Goal: Task Accomplishment & Management: Manage account settings

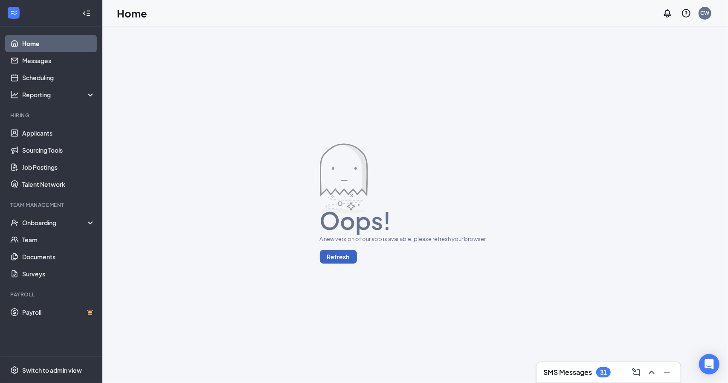
click at [348, 258] on button "Refresh" at bounding box center [338, 257] width 37 height 14
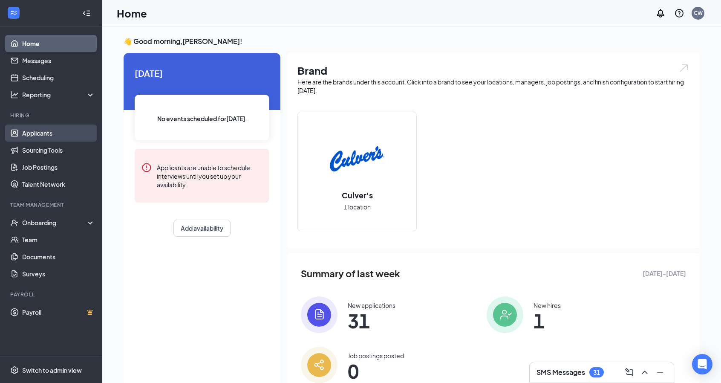
click at [30, 133] on link "Applicants" at bounding box center [58, 132] width 73 height 17
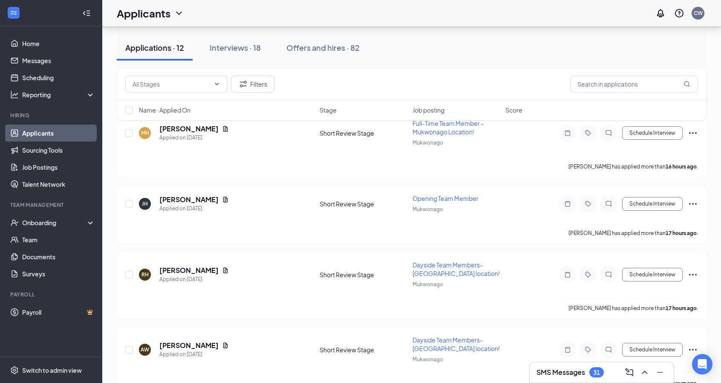
scroll to position [260, 0]
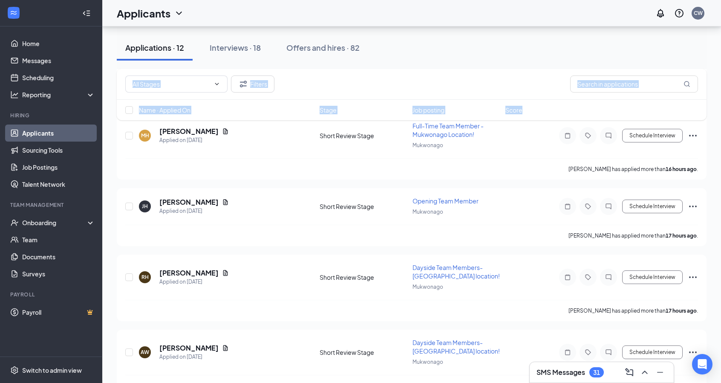
drag, startPoint x: 699, startPoint y: 122, endPoint x: 706, endPoint y: 48, distance: 74.1
click at [706, 48] on div "Applicants can't schedule interviews. Add your availability now Applications · …" at bounding box center [412, 316] width 590 height 1078
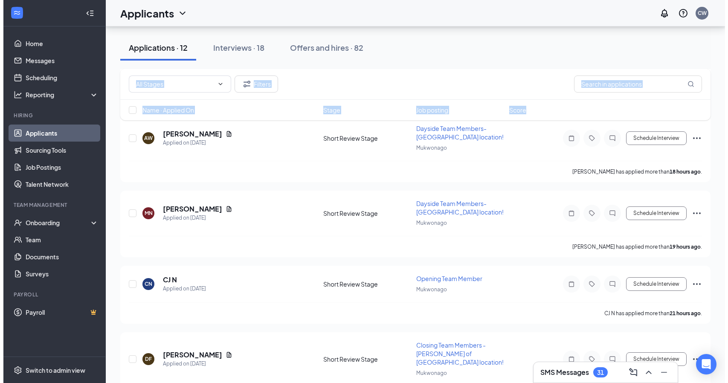
scroll to position [733, 0]
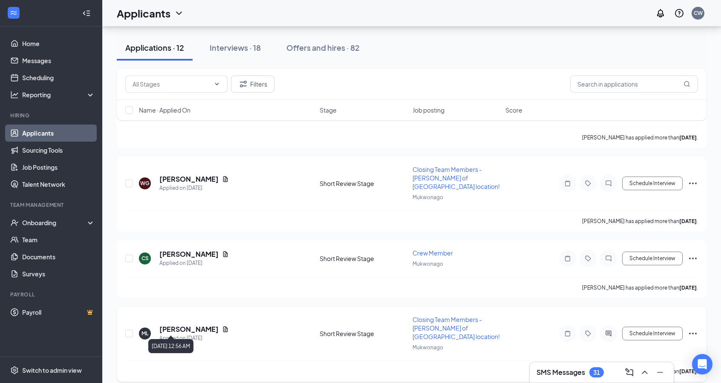
click at [191, 334] on div "Applied on [DATE]" at bounding box center [193, 338] width 69 height 9
click at [190, 334] on div "Applied on [DATE]" at bounding box center [193, 338] width 69 height 9
click at [190, 325] on h5 "[PERSON_NAME]" at bounding box center [188, 328] width 59 height 9
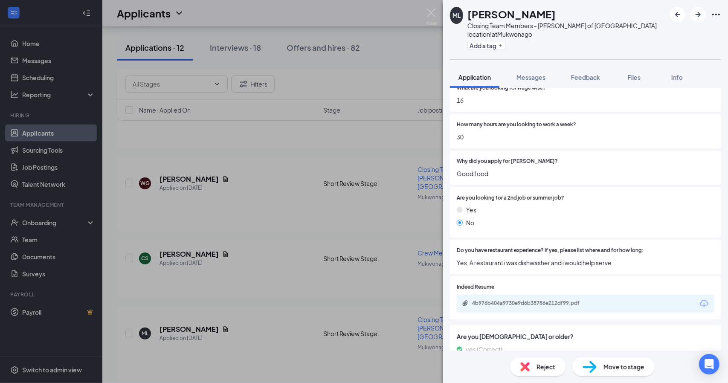
scroll to position [425, 0]
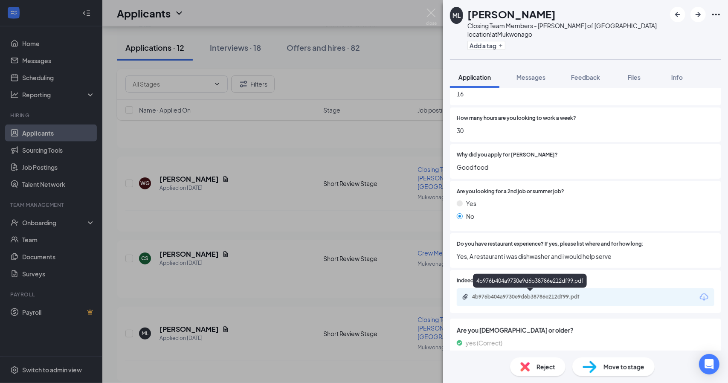
click at [583, 294] on div "4b976b404a9730e9d6b38786e212df99.pdf" at bounding box center [531, 296] width 119 height 7
click at [313, 234] on div "ML [PERSON_NAME] Closing Team Members - [PERSON_NAME] of Mukwonago location! at…" at bounding box center [364, 191] width 728 height 383
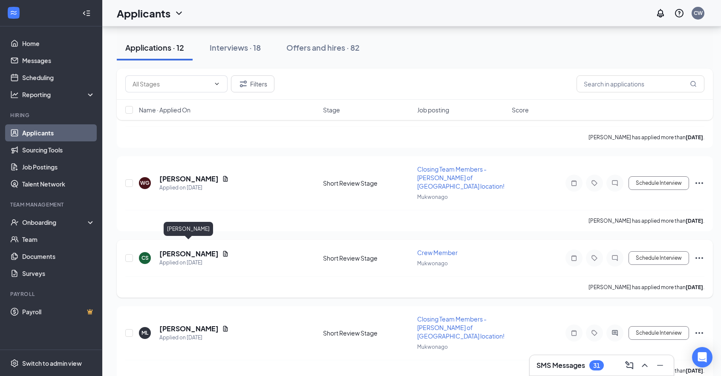
click at [193, 249] on h5 "[PERSON_NAME]" at bounding box center [188, 253] width 59 height 9
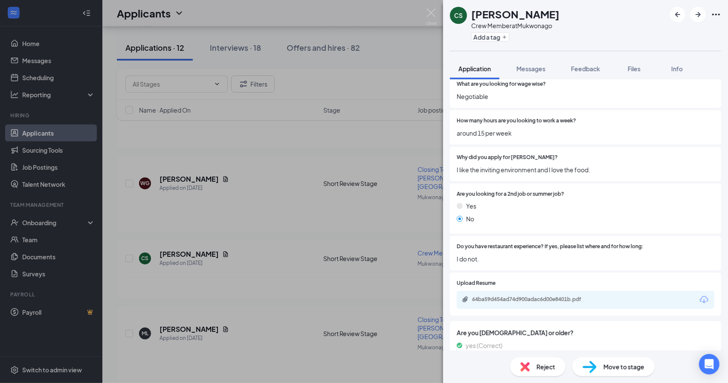
scroll to position [401, 0]
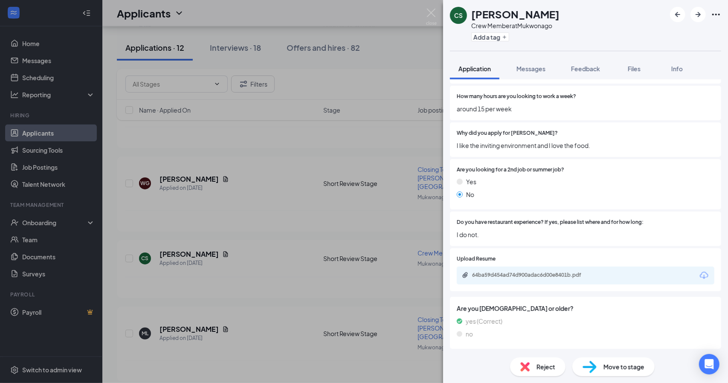
click at [618, 275] on div "64ba59d454ad74d900adac6d00e8401b.pdf" at bounding box center [585, 275] width 257 height 18
click at [564, 272] on div "64ba59d454ad74d900adac6d00e8401b.pdf" at bounding box center [531, 275] width 119 height 7
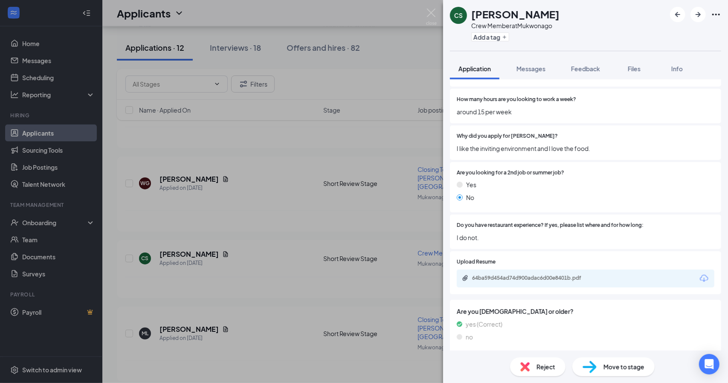
click at [510, 277] on div "64ba59d454ad74d900adac6d00e8401b.pdf" at bounding box center [531, 278] width 119 height 7
click at [285, 174] on div "CS [PERSON_NAME] Crew Member at Mukwonago Add a tag Application Messages Feedba…" at bounding box center [364, 191] width 728 height 383
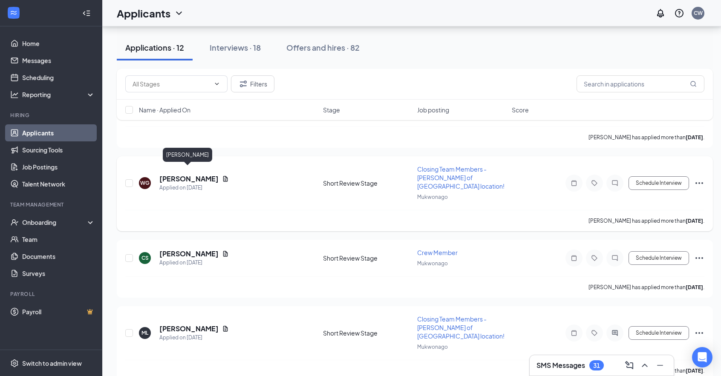
click at [188, 174] on h5 "[PERSON_NAME]" at bounding box center [188, 178] width 59 height 9
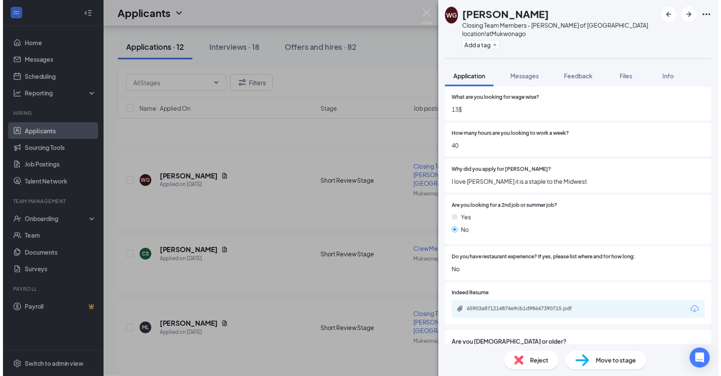
scroll to position [364, 0]
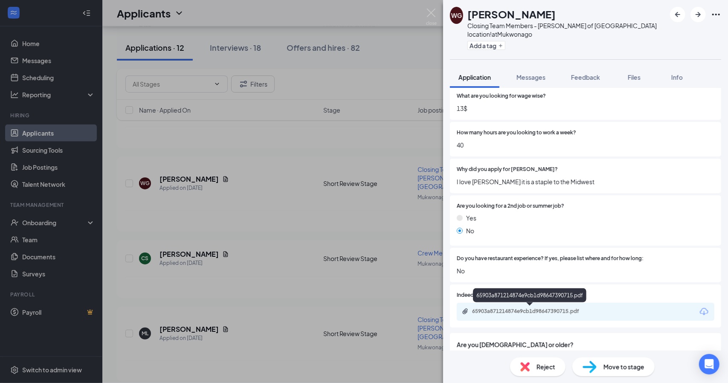
click at [531, 312] on div "65903a871214874e9cb1d98647390715.pdf" at bounding box center [531, 311] width 119 height 7
click at [375, 139] on div "WG [PERSON_NAME] Closing Team Members - [PERSON_NAME] of [GEOGRAPHIC_DATA] loca…" at bounding box center [364, 191] width 728 height 383
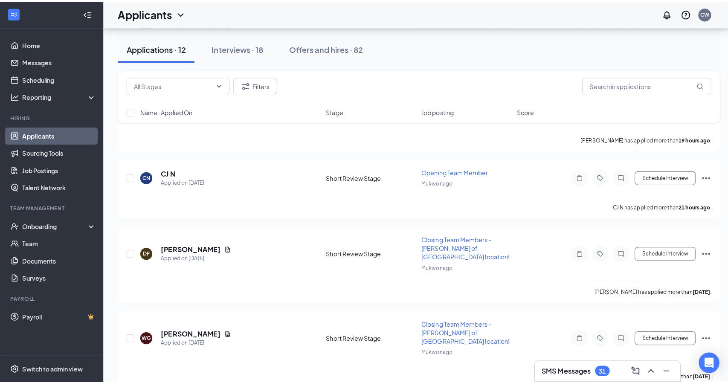
scroll to position [571, 0]
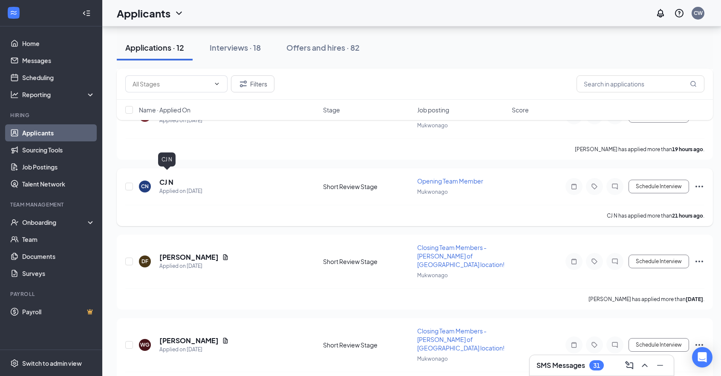
click at [163, 178] on h5 "CJ N" at bounding box center [166, 182] width 14 height 9
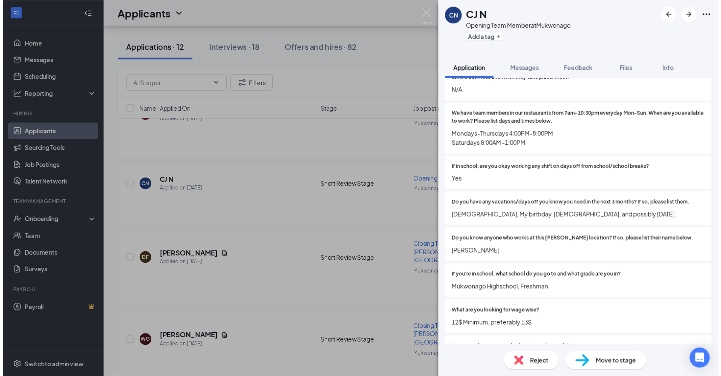
scroll to position [142, 0]
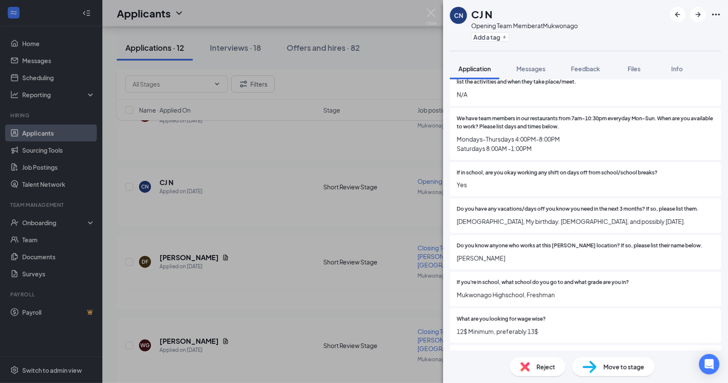
click at [329, 280] on div "CN CJ N Opening Team Member at Mukwonago Add a tag Application Messages Feedbac…" at bounding box center [364, 191] width 728 height 383
click at [346, 268] on div "CN CJ N Opening Team Member at Mukwonago Add a tag Application Messages Feedbac…" at bounding box center [364, 191] width 728 height 383
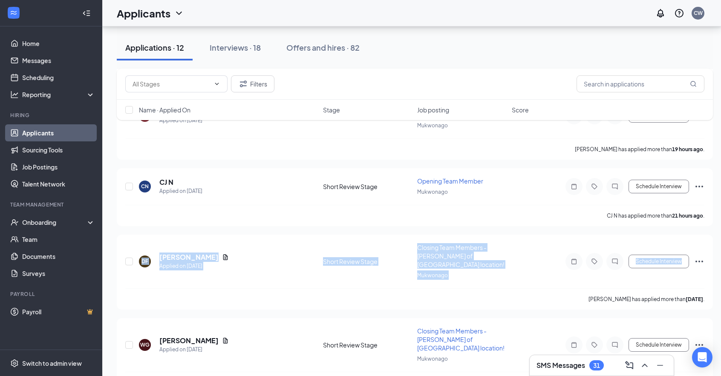
drag, startPoint x: 717, startPoint y: 226, endPoint x: 717, endPoint y: 203, distance: 23.0
click at [717, 203] on div "Applicants can't schedule interviews. Add your availability now Applications · …" at bounding box center [414, 4] width 625 height 1099
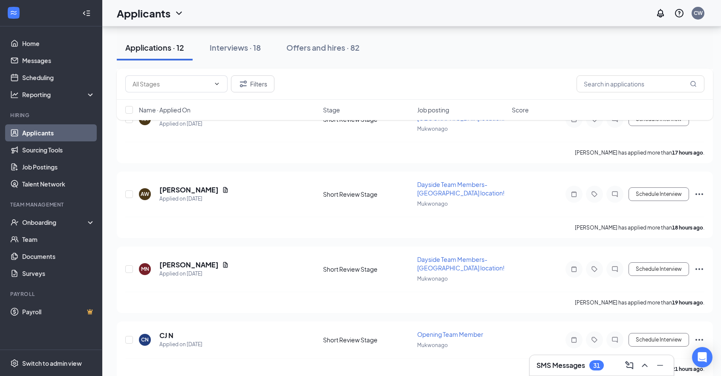
scroll to position [415, 6]
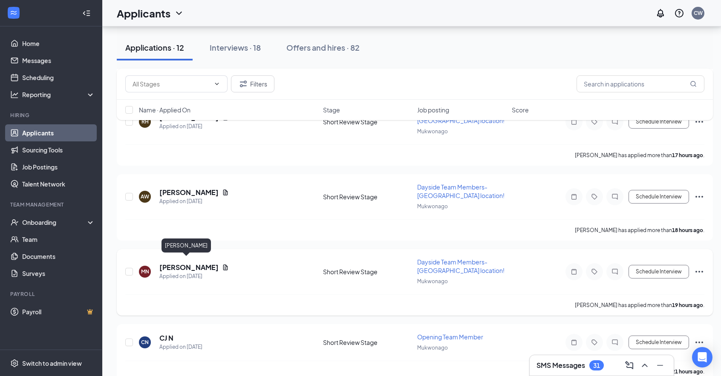
click at [178, 263] on h5 "[PERSON_NAME]" at bounding box center [188, 267] width 59 height 9
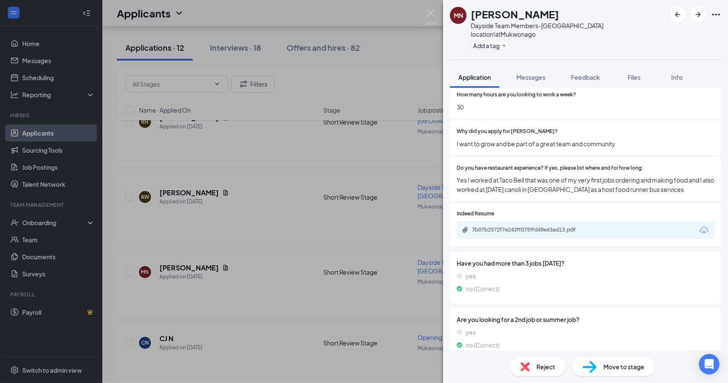
scroll to position [417, 0]
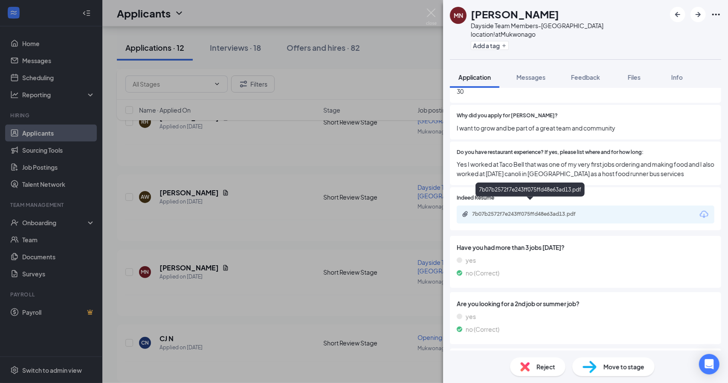
click at [565, 211] on div "7b07b2572f7e243ff075ffd48e63ad13.pdf" at bounding box center [531, 214] width 119 height 7
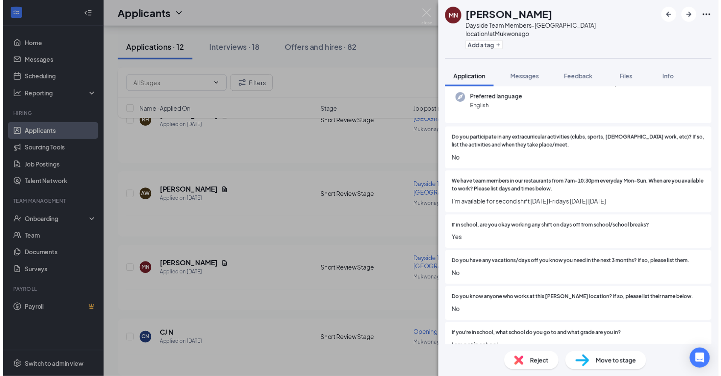
scroll to position [82, 0]
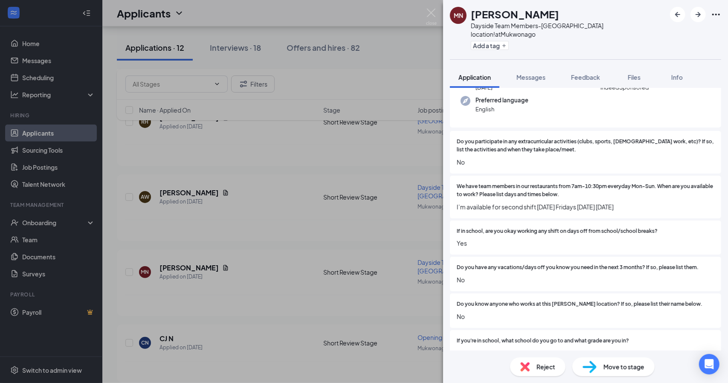
click at [310, 217] on div "MN [PERSON_NAME] Dayside Team Members-[GEOGRAPHIC_DATA] location! at Mukwonago …" at bounding box center [364, 191] width 728 height 383
click at [402, 153] on div "MN [PERSON_NAME] Dayside Team Members-[GEOGRAPHIC_DATA] location! at Mukwonago …" at bounding box center [364, 191] width 728 height 383
